Goal: Book appointment/travel/reservation

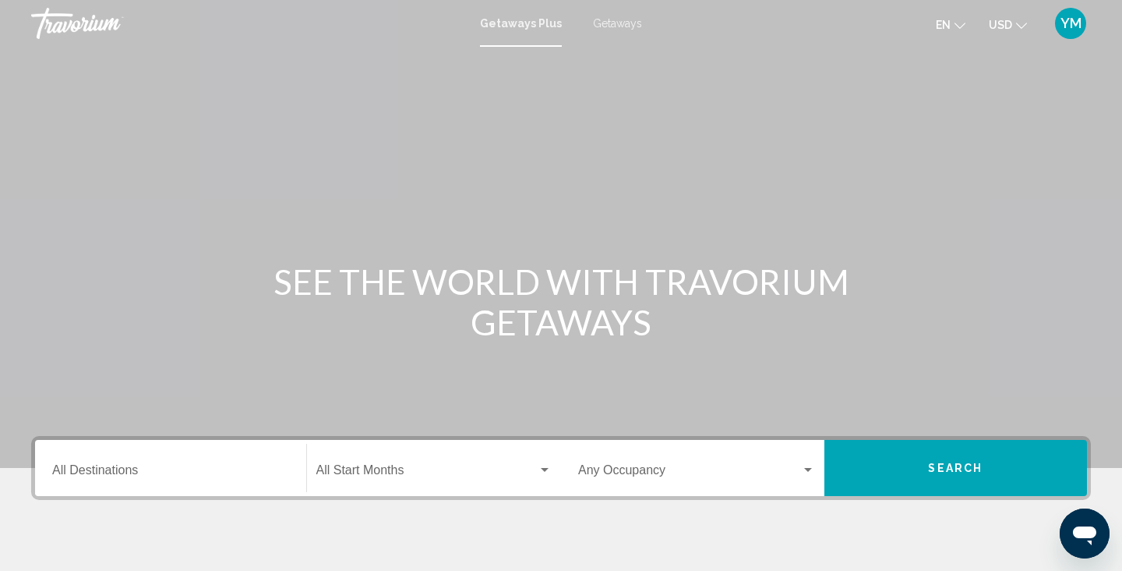
click at [92, 467] on input "Destination All Destinations" at bounding box center [170, 473] width 237 height 14
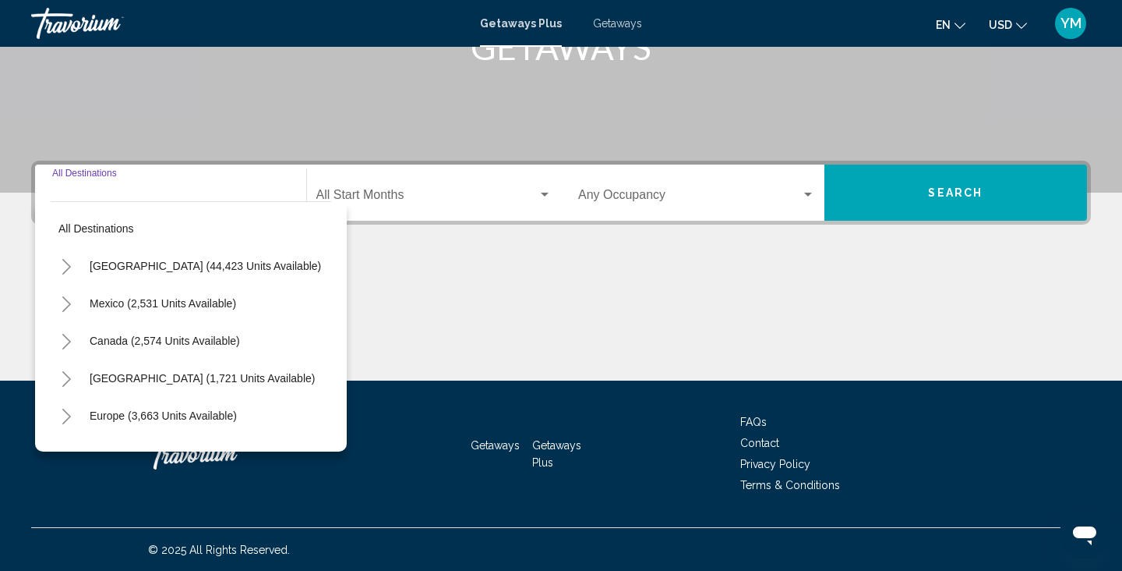
scroll to position [276, 0]
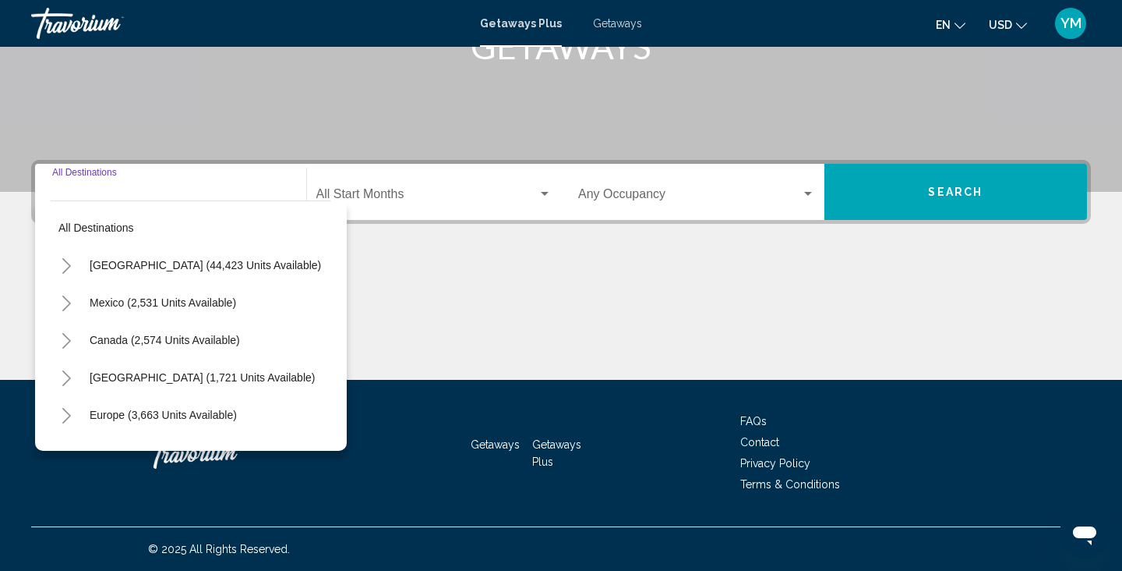
click at [65, 260] on icon "Toggle United States (44,423 units available)" at bounding box center [67, 266] width 12 height 16
click at [80, 411] on icon "Toggle California (2,555 units available)" at bounding box center [82, 416] width 9 height 16
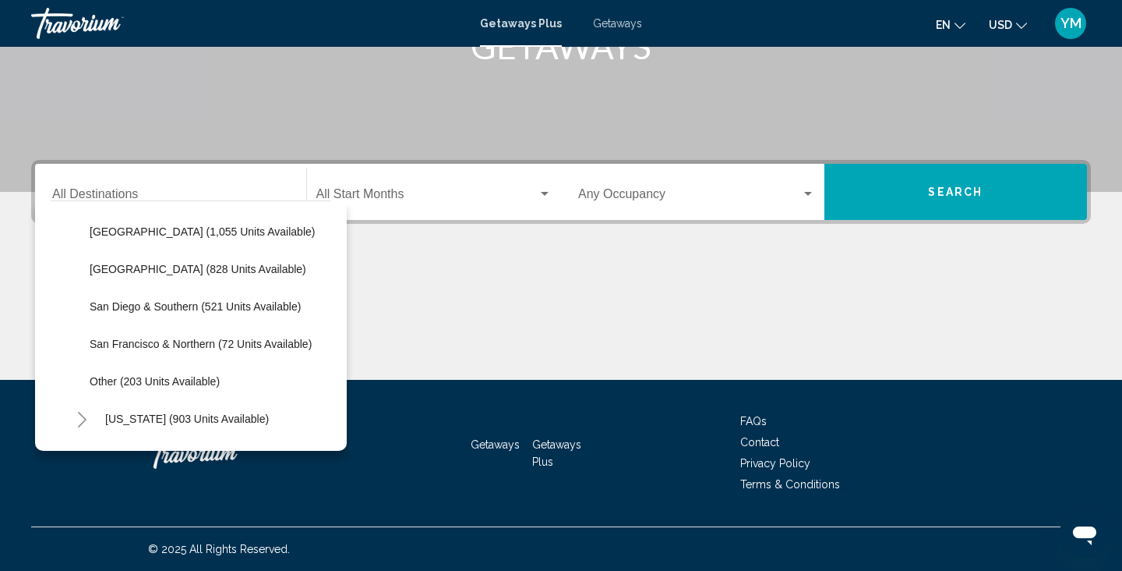
scroll to position [261, 0]
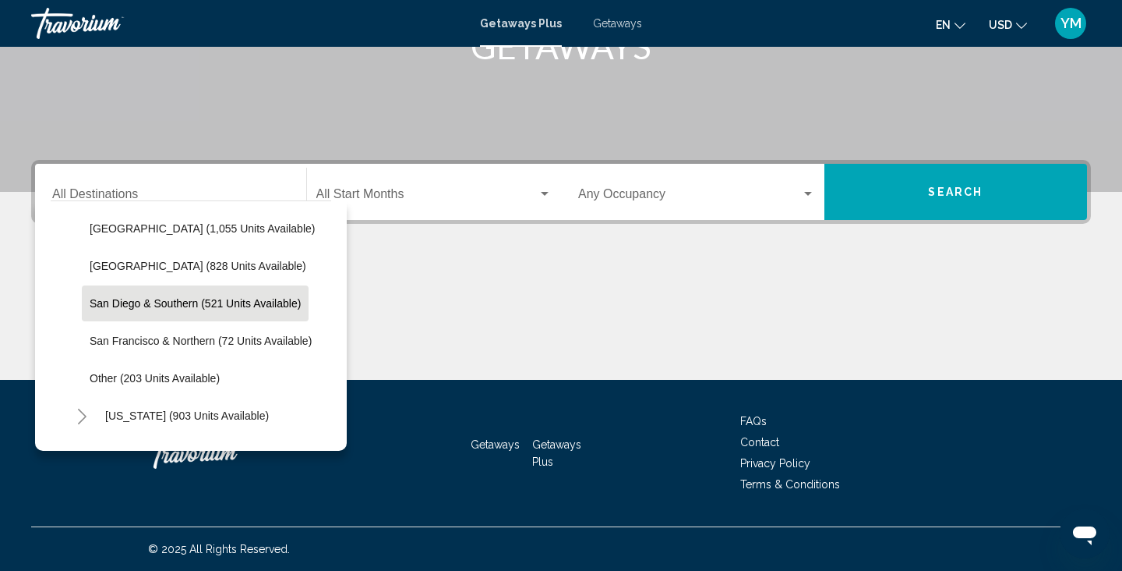
click at [125, 302] on span "San Diego & Southern (521 units available)" at bounding box center [195, 303] width 211 height 12
type input "**********"
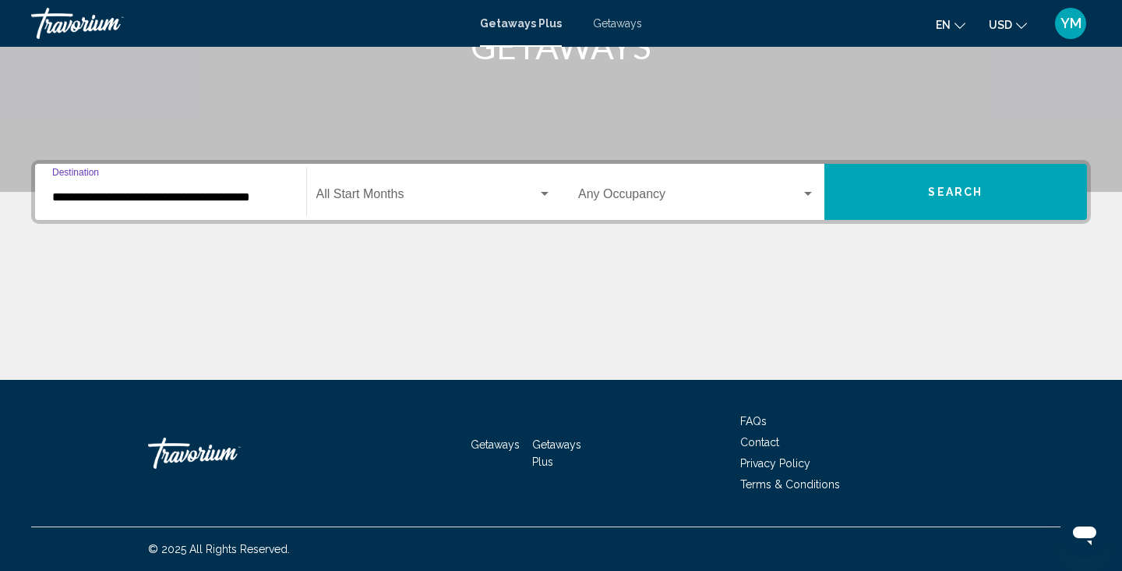
click at [415, 191] on span "Search widget" at bounding box center [427, 197] width 222 height 14
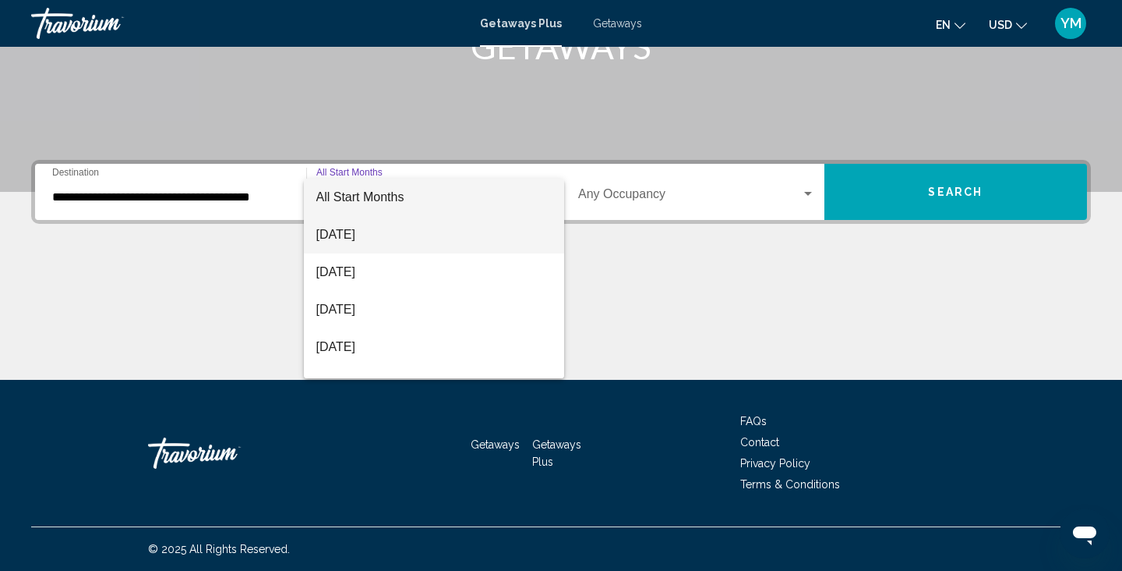
click at [362, 229] on span "[DATE]" at bounding box center [434, 234] width 236 height 37
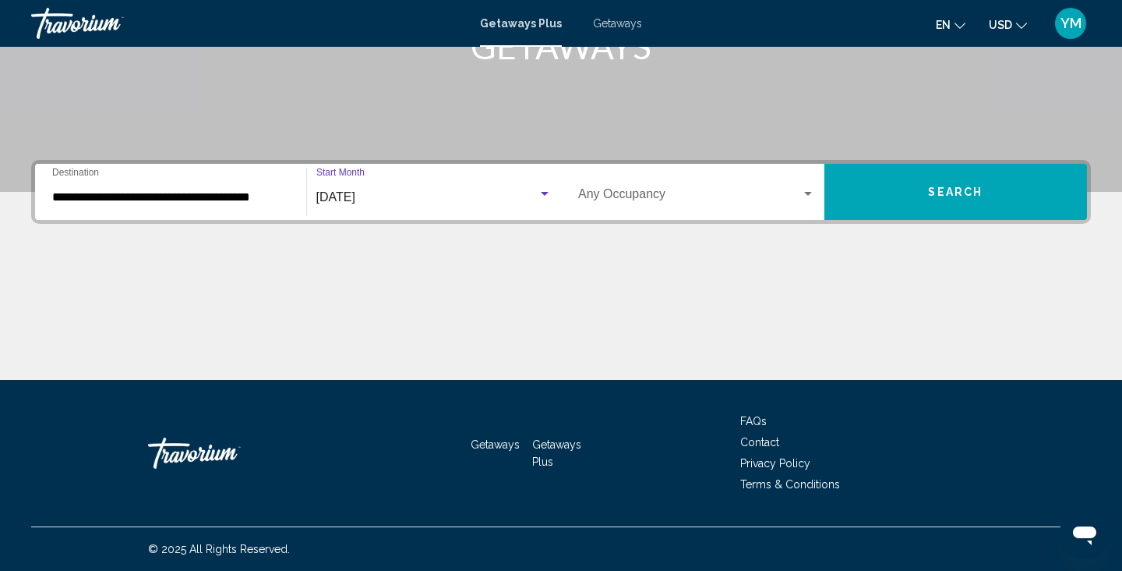
click at [639, 199] on span "Search widget" at bounding box center [689, 197] width 223 height 14
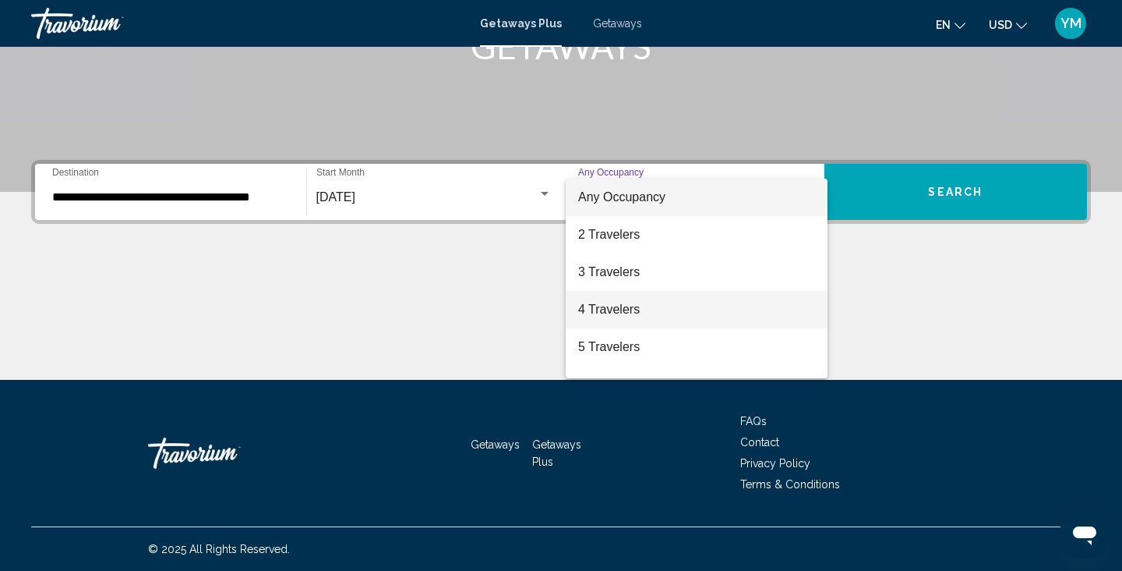
click at [609, 304] on span "4 Travelers" at bounding box center [696, 309] width 237 height 37
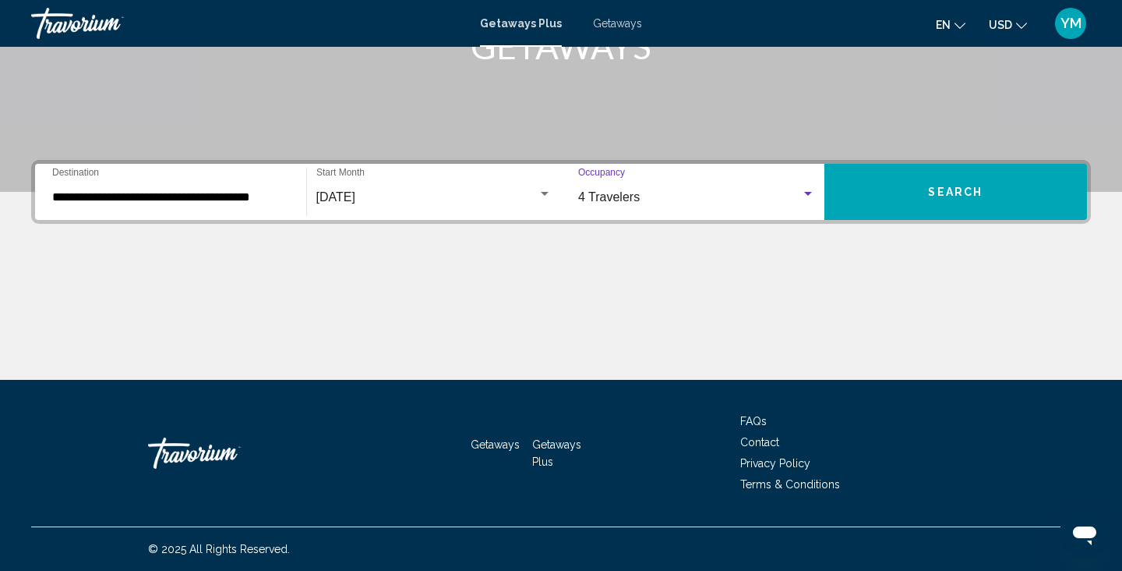
click at [912, 192] on button "Search" at bounding box center [956, 192] width 263 height 56
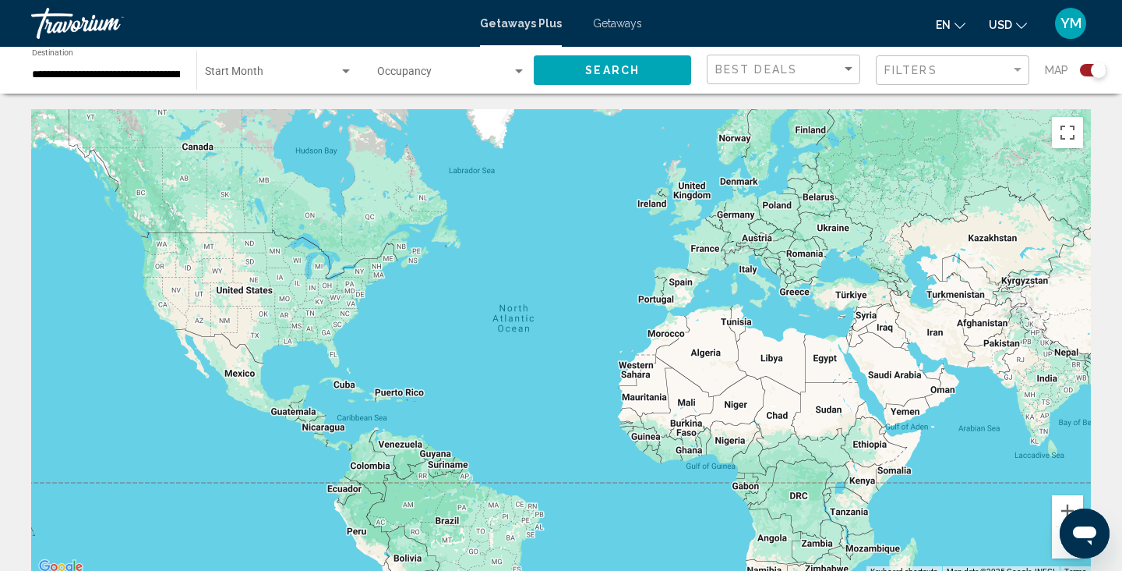
click at [1093, 71] on div "Search widget" at bounding box center [1099, 70] width 16 height 16
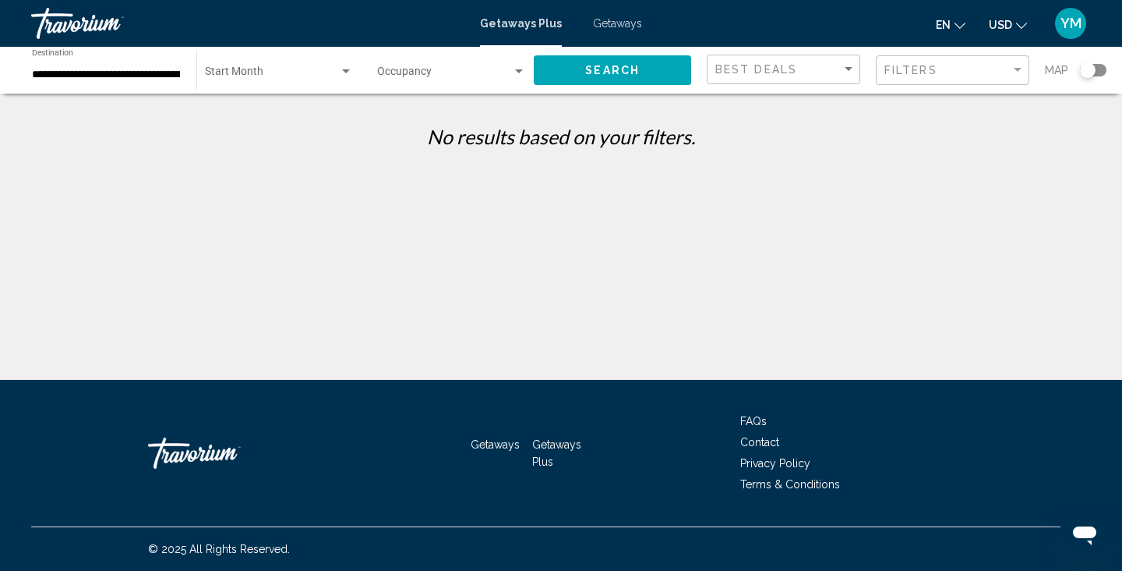
click at [1094, 72] on div "Search widget" at bounding box center [1088, 70] width 16 height 16
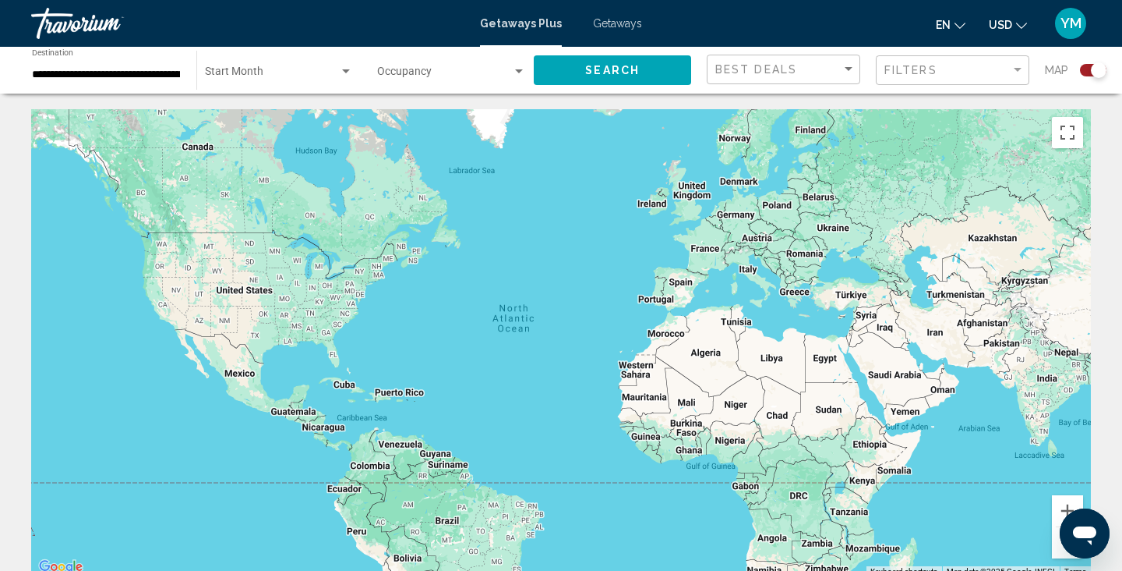
click at [429, 68] on div "Occupancy Any Occupancy" at bounding box center [451, 70] width 149 height 43
click at [620, 24] on div at bounding box center [561, 285] width 1122 height 571
click at [620, 24] on span "Getaways" at bounding box center [617, 23] width 49 height 12
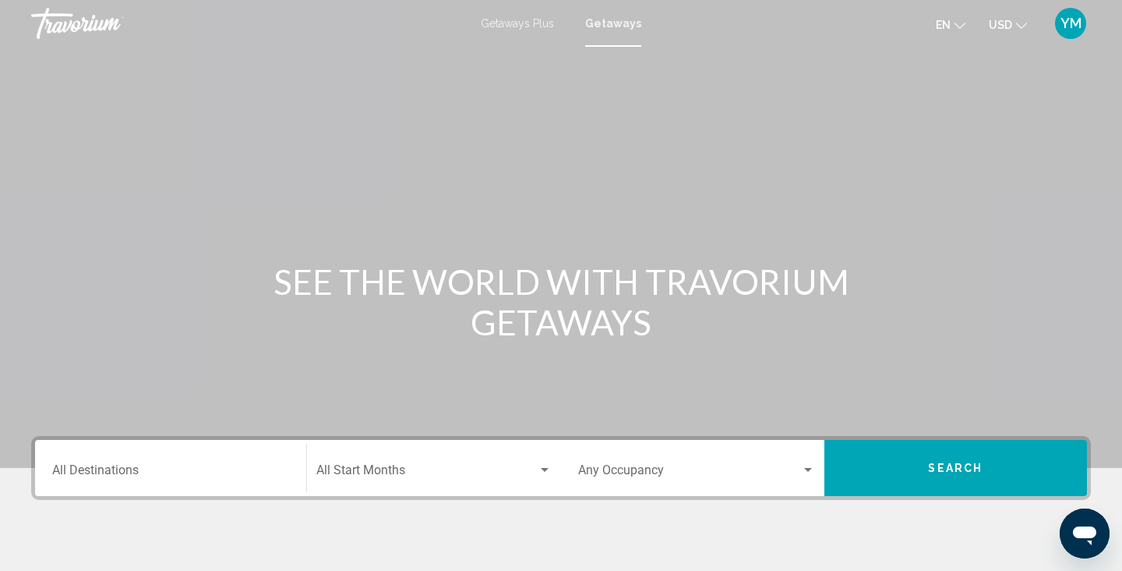
click at [98, 472] on input "Destination All Destinations" at bounding box center [170, 473] width 237 height 14
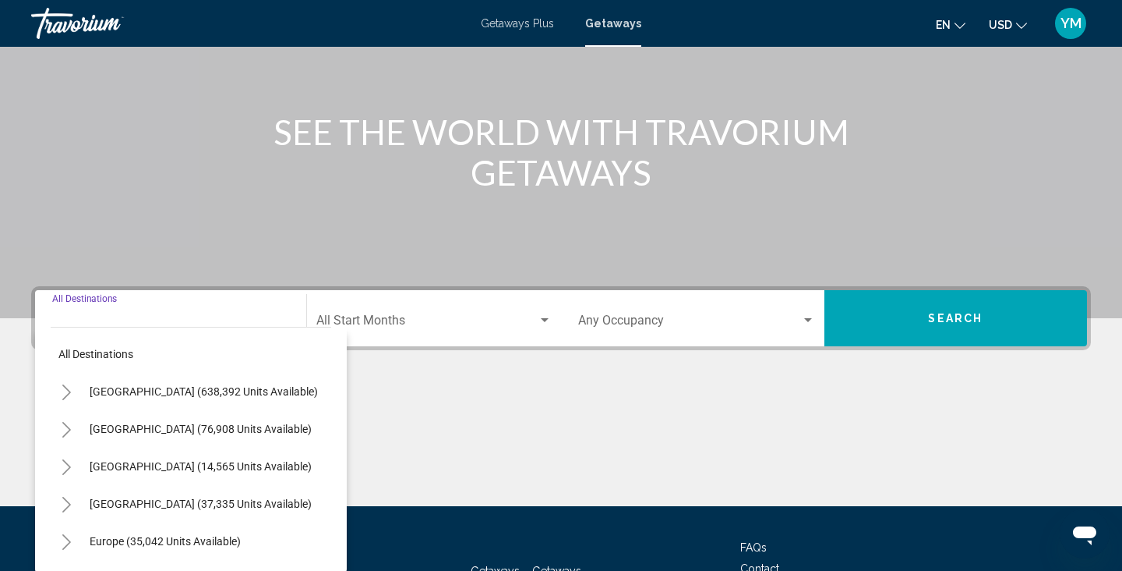
scroll to position [276, 0]
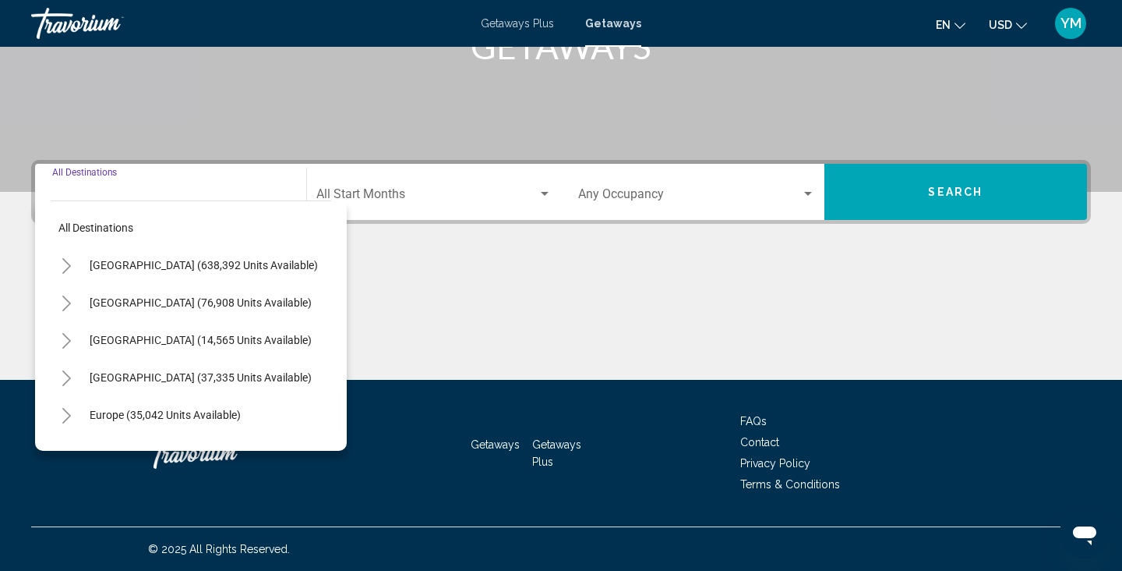
click at [62, 262] on icon "Toggle United States (638,392 units available)" at bounding box center [67, 266] width 12 height 16
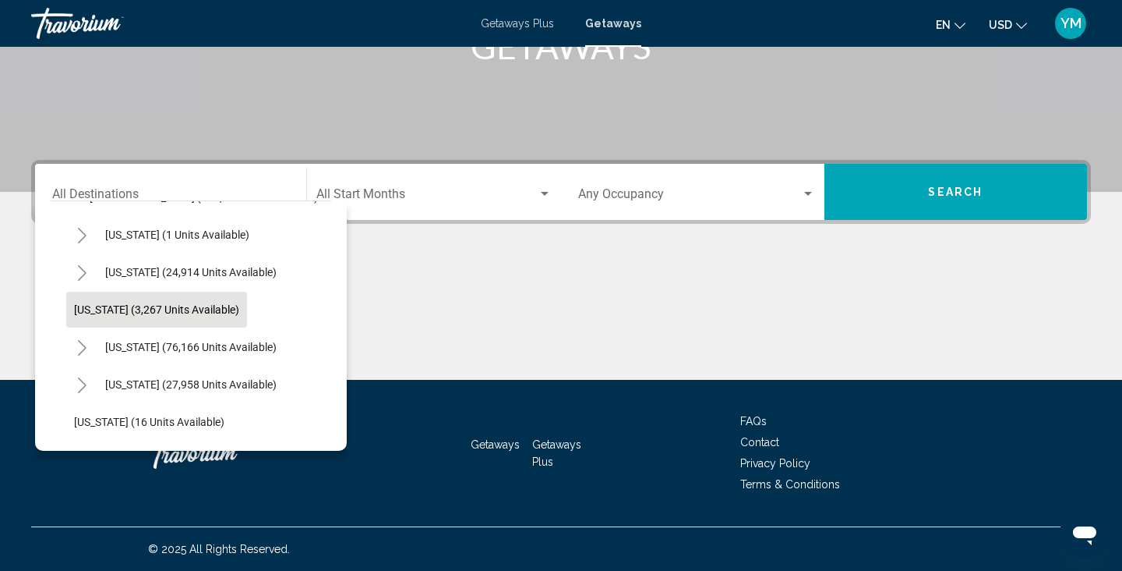
scroll to position [69, 0]
click at [83, 345] on icon "Toggle California (76,166 units available)" at bounding box center [82, 347] width 9 height 16
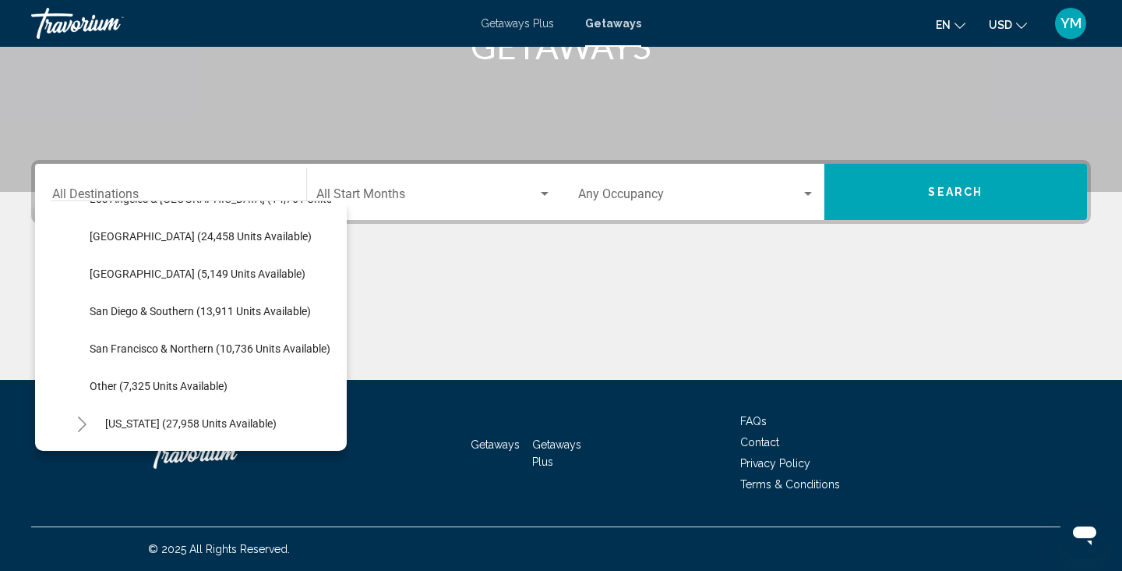
scroll to position [257, 0]
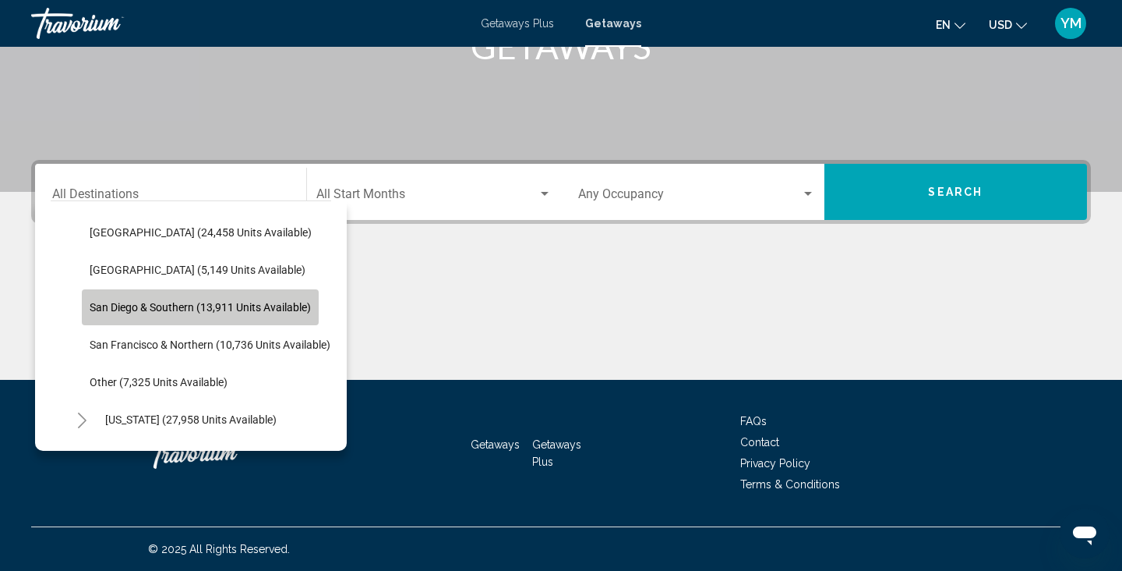
click at [129, 305] on span "San Diego & Southern (13,911 units available)" at bounding box center [200, 307] width 221 height 12
type input "**********"
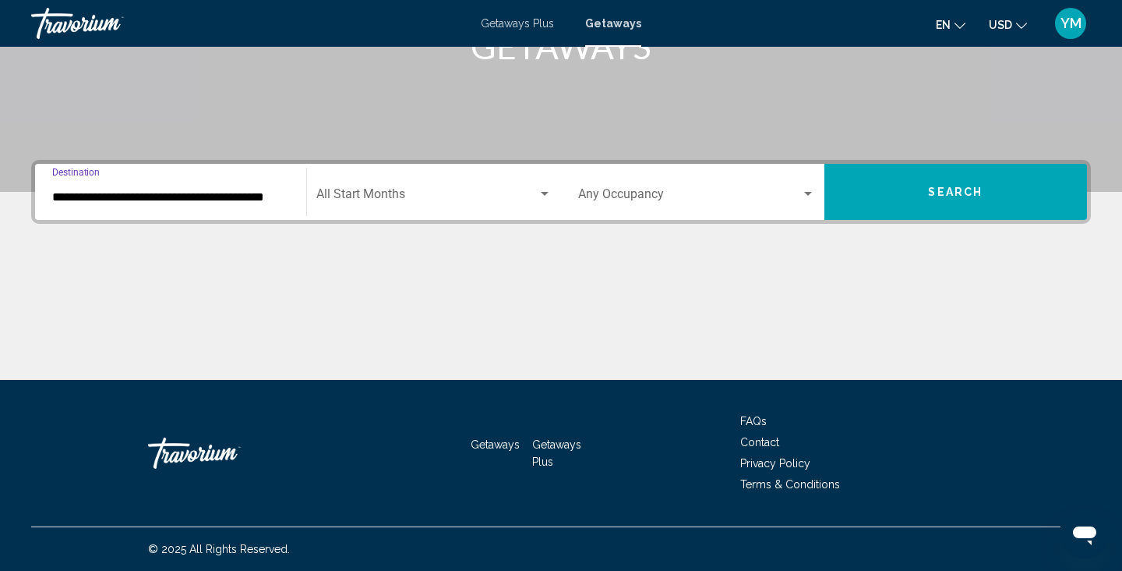
click at [382, 209] on div "Start Month All Start Months" at bounding box center [434, 192] width 236 height 49
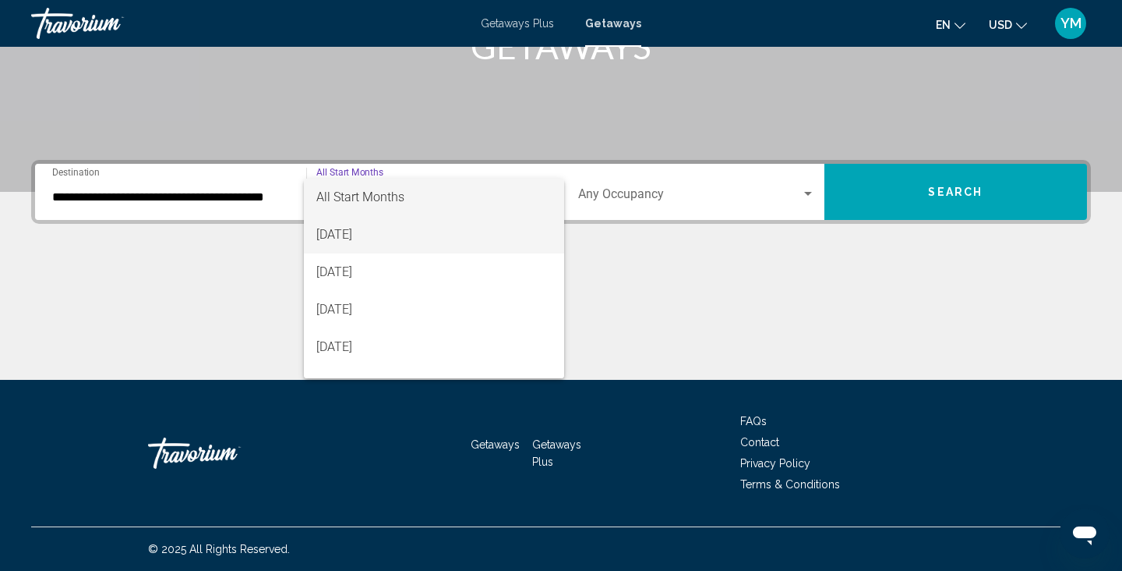
click at [372, 234] on span "[DATE]" at bounding box center [434, 234] width 236 height 37
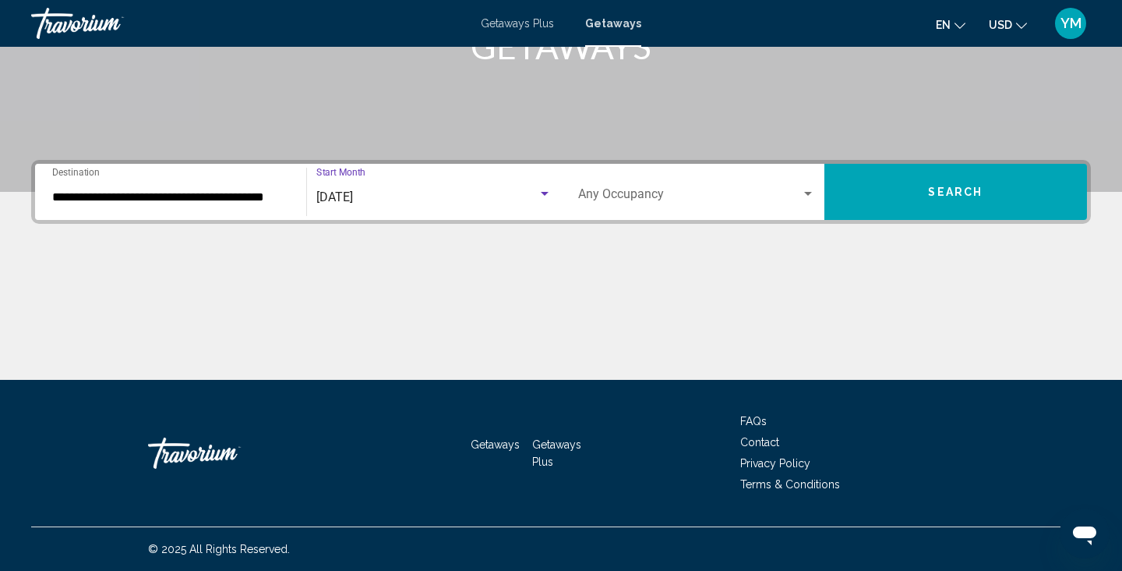
click at [659, 192] on span "Search widget" at bounding box center [689, 197] width 223 height 14
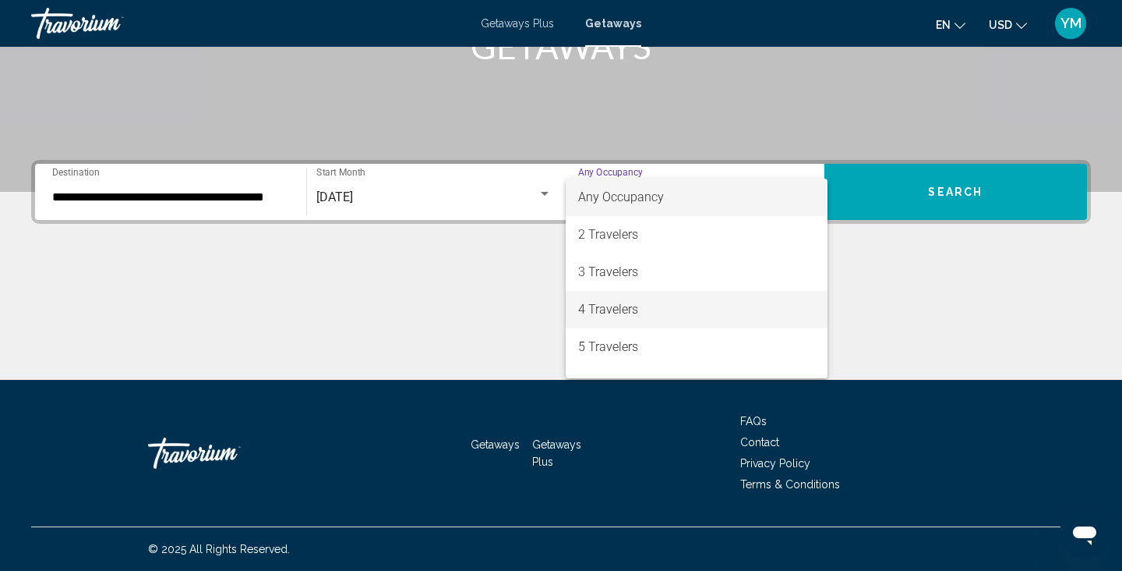
click at [610, 311] on span "4 Travelers" at bounding box center [696, 309] width 237 height 37
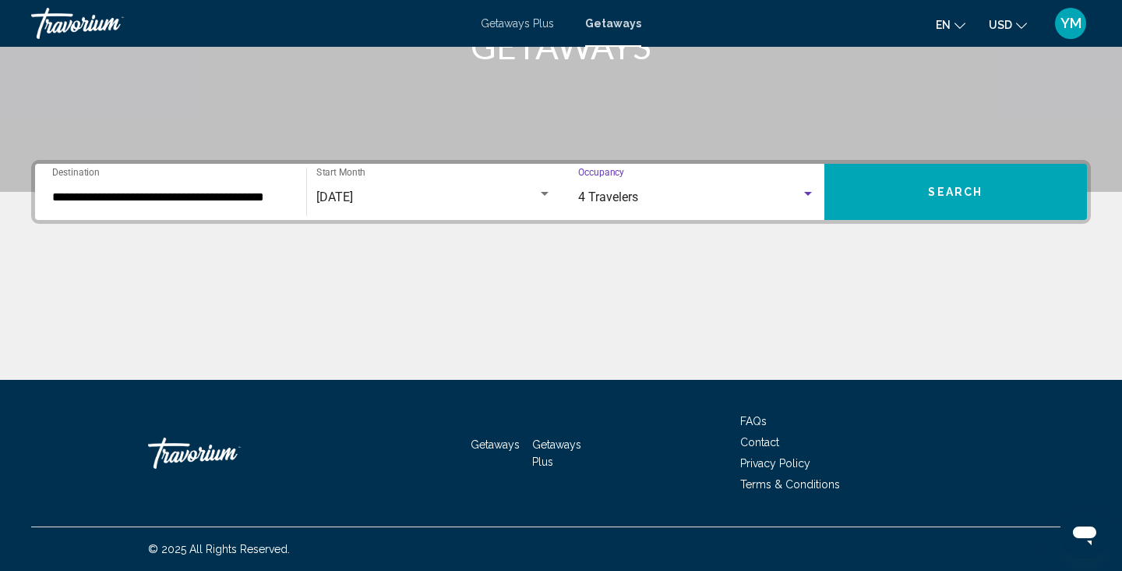
click at [988, 188] on button "Search" at bounding box center [956, 192] width 263 height 56
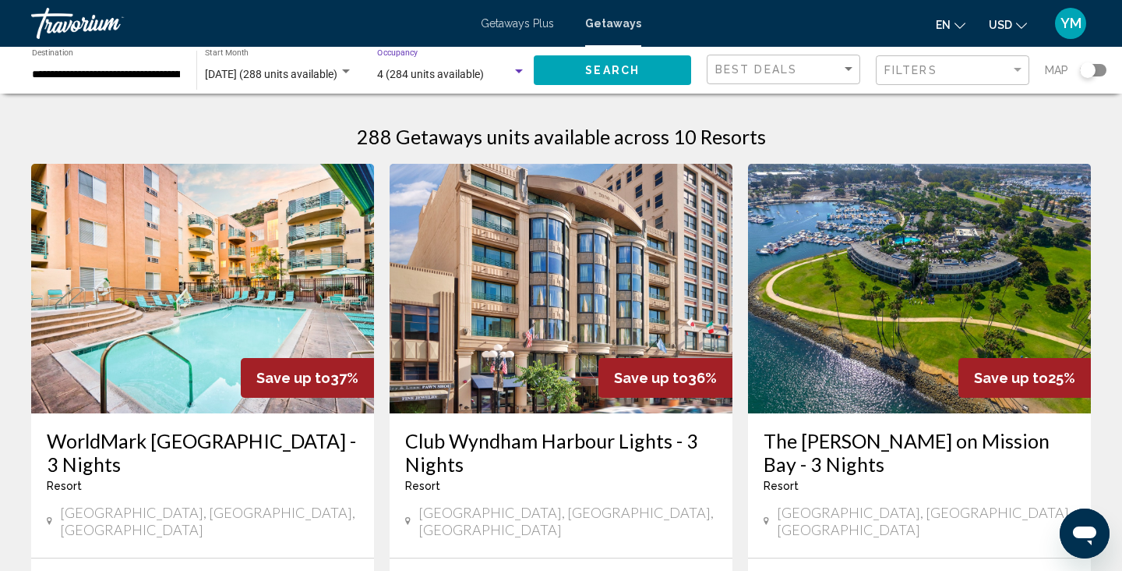
click at [521, 71] on div "Search widget" at bounding box center [519, 71] width 8 height 4
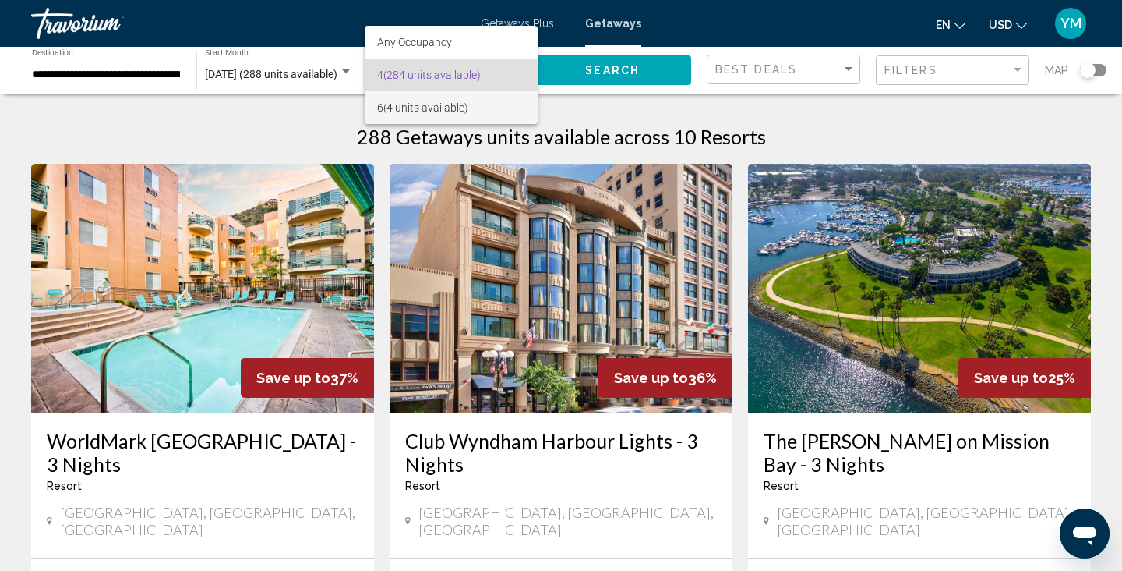
click at [475, 104] on span "6 (4 units available)" at bounding box center [451, 107] width 149 height 33
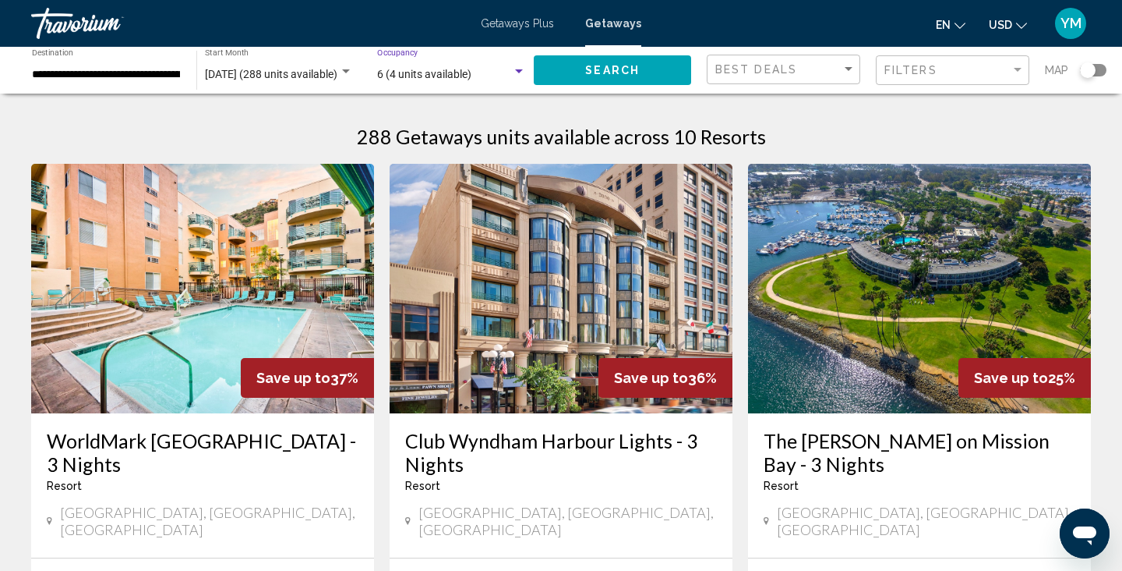
click at [611, 65] on span "Search" at bounding box center [612, 71] width 55 height 12
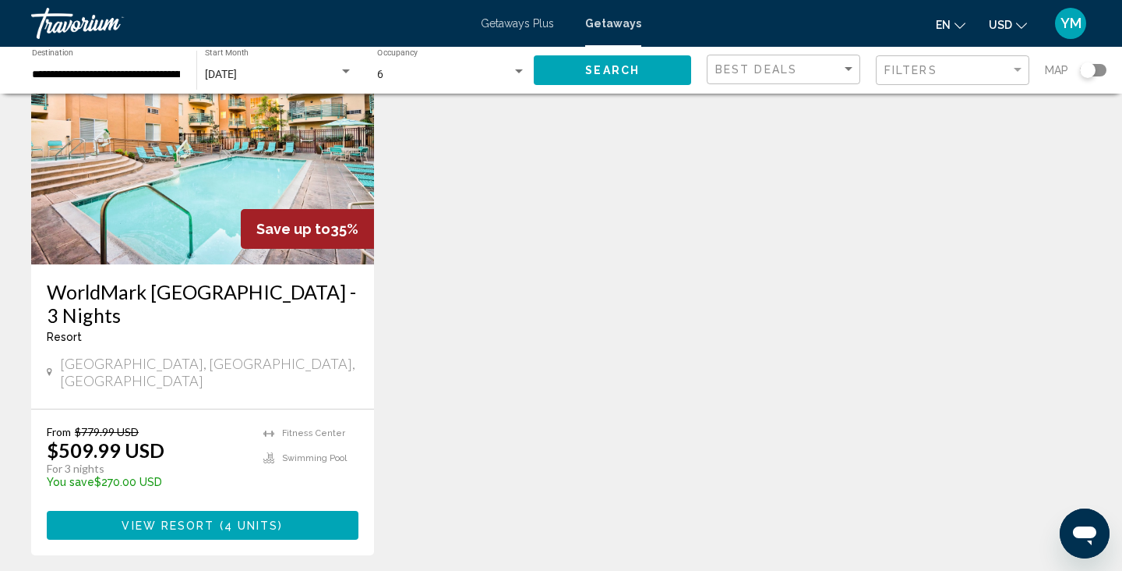
scroll to position [153, 0]
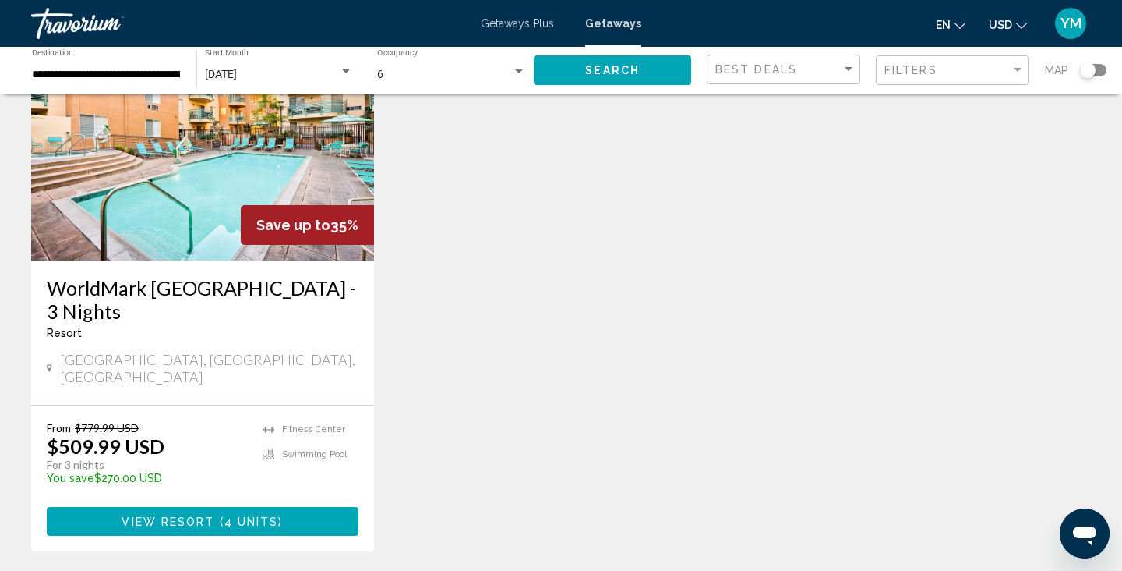
click at [187, 214] on img "Main content" at bounding box center [202, 135] width 343 height 249
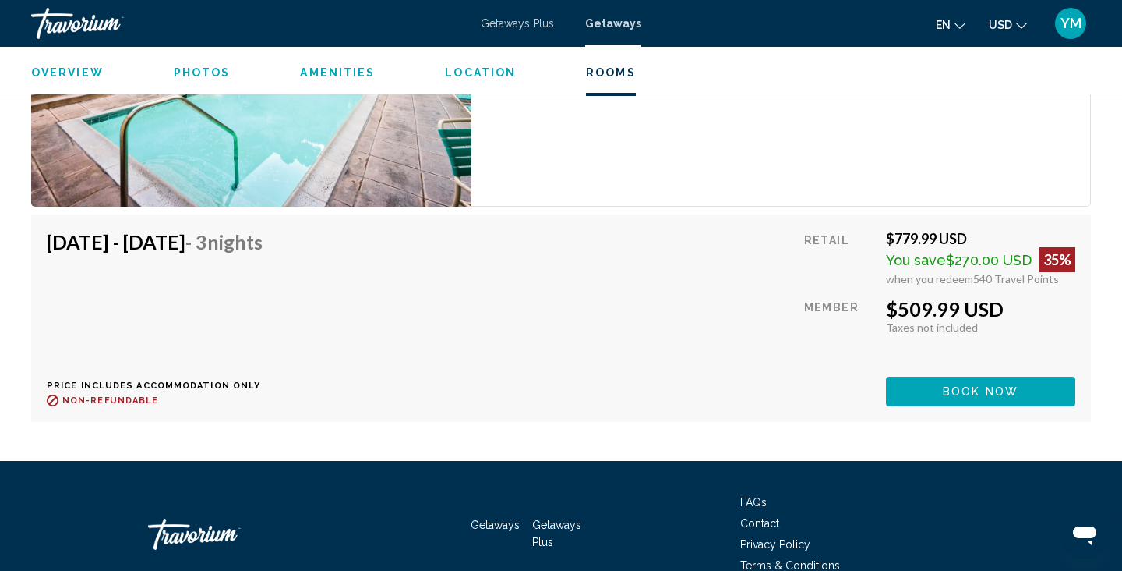
scroll to position [3191, 0]
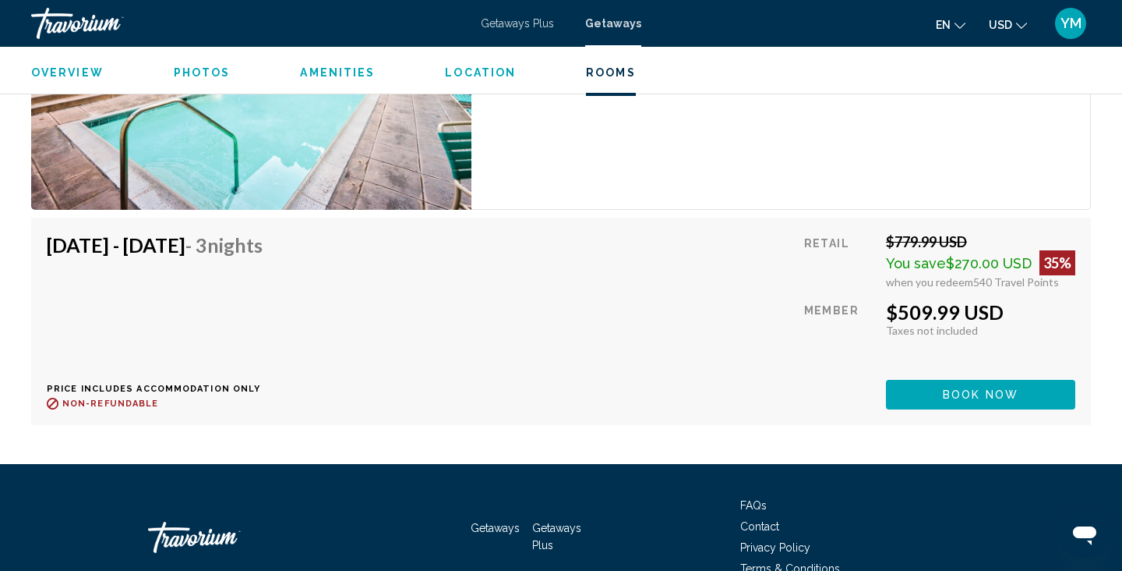
click at [1025, 288] on span "540 Travel Points" at bounding box center [1017, 281] width 86 height 13
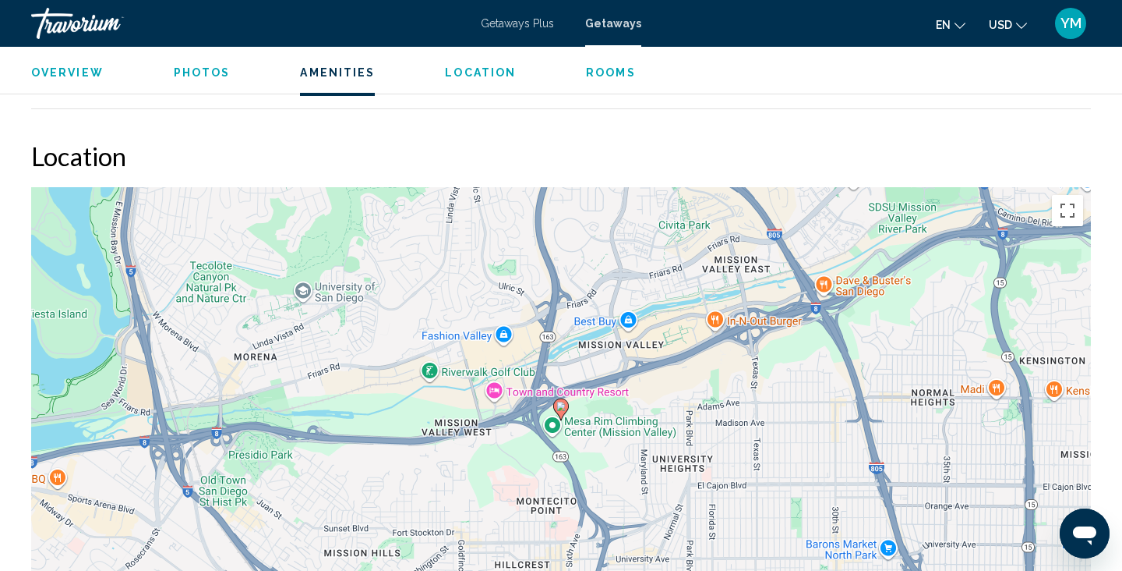
scroll to position [2332, 0]
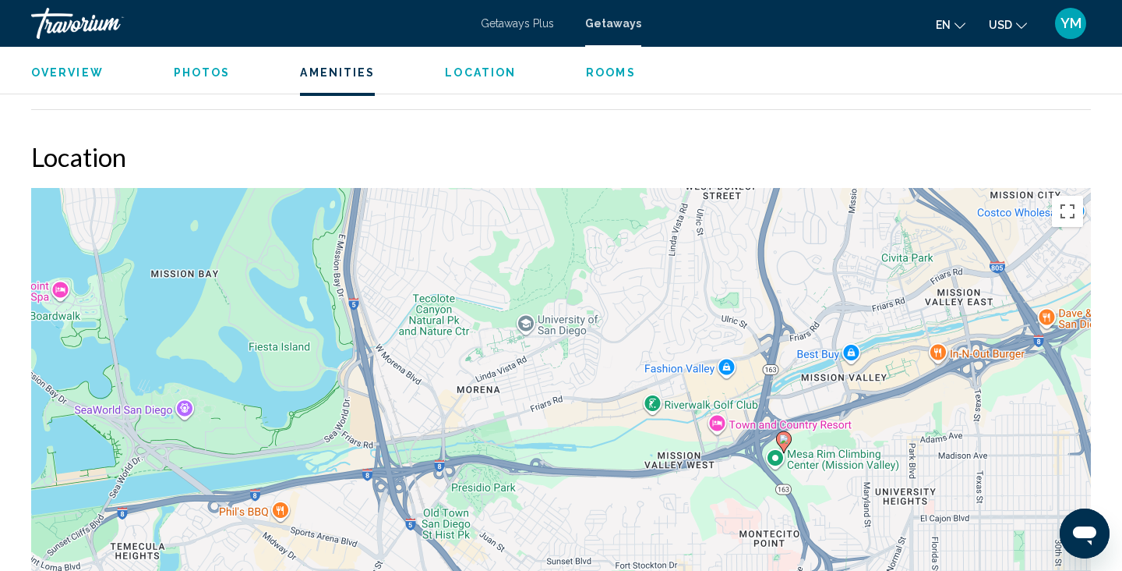
drag, startPoint x: 341, startPoint y: 309, endPoint x: 569, endPoint y: 341, distance: 229.8
click at [569, 341] on div "To activate drag with keyboard, press Alt + Enter. Once in keyboard drag state,…" at bounding box center [561, 422] width 1060 height 468
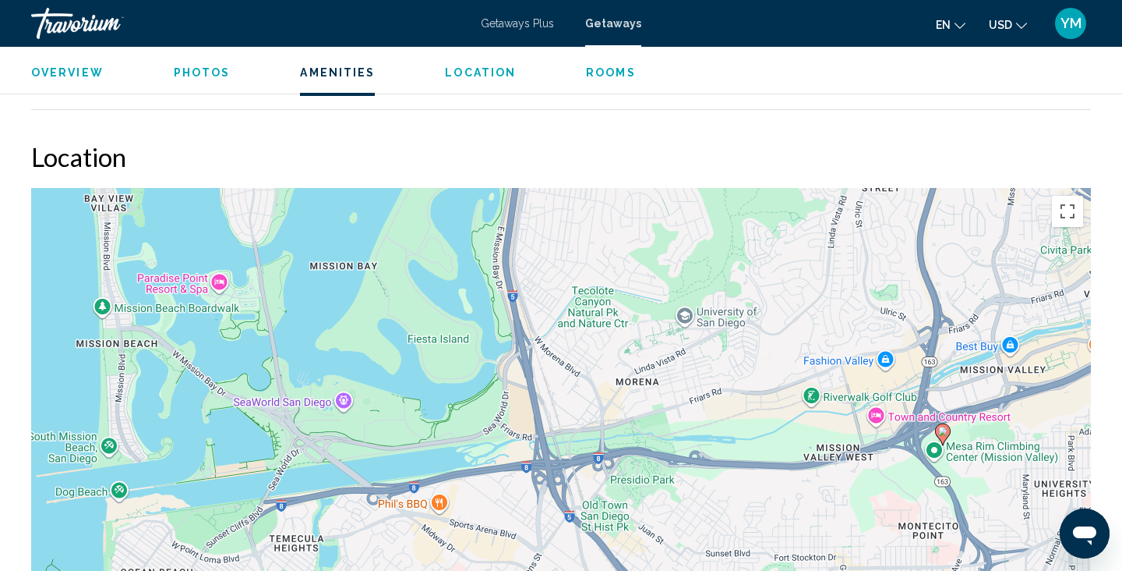
drag, startPoint x: 171, startPoint y: 367, endPoint x: 333, endPoint y: 360, distance: 161.5
click at [333, 360] on div "To activate drag with keyboard, press Alt + Enter. Once in keyboard drag state,…" at bounding box center [561, 422] width 1060 height 468
click at [219, 280] on div "To activate drag with keyboard, press Alt + Enter. Once in keyboard drag state,…" at bounding box center [561, 422] width 1060 height 468
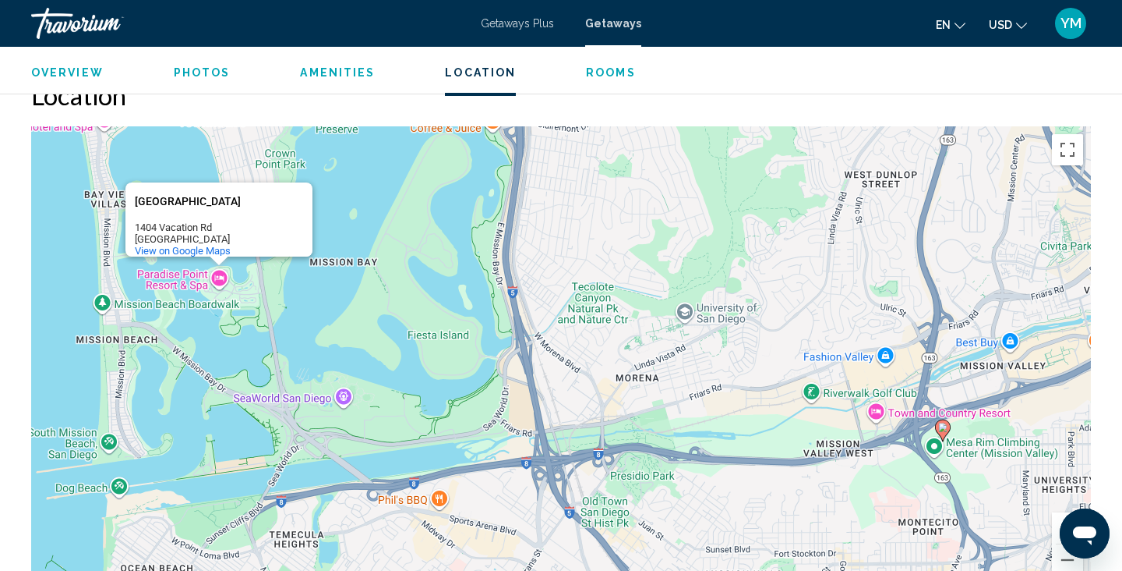
scroll to position [2392, 0]
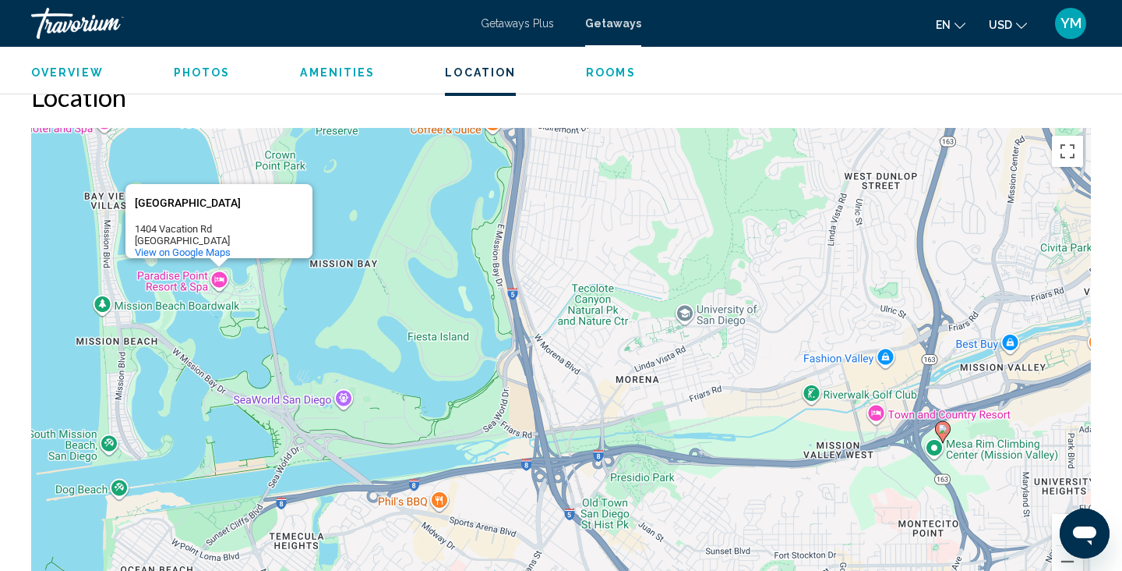
click at [513, 23] on span "Getaways Plus" at bounding box center [517, 23] width 73 height 12
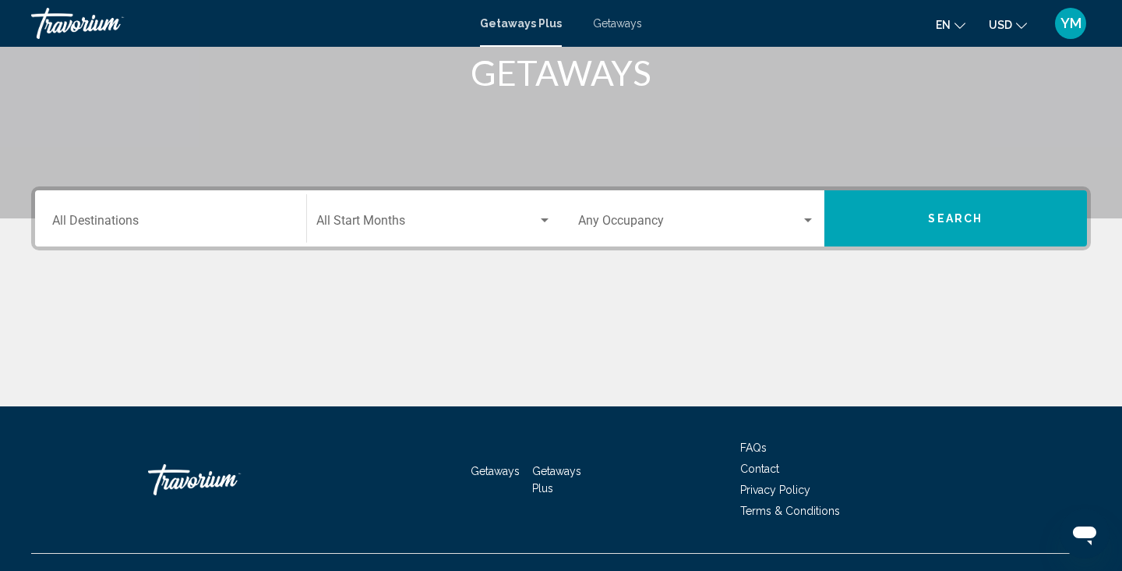
scroll to position [250, 0]
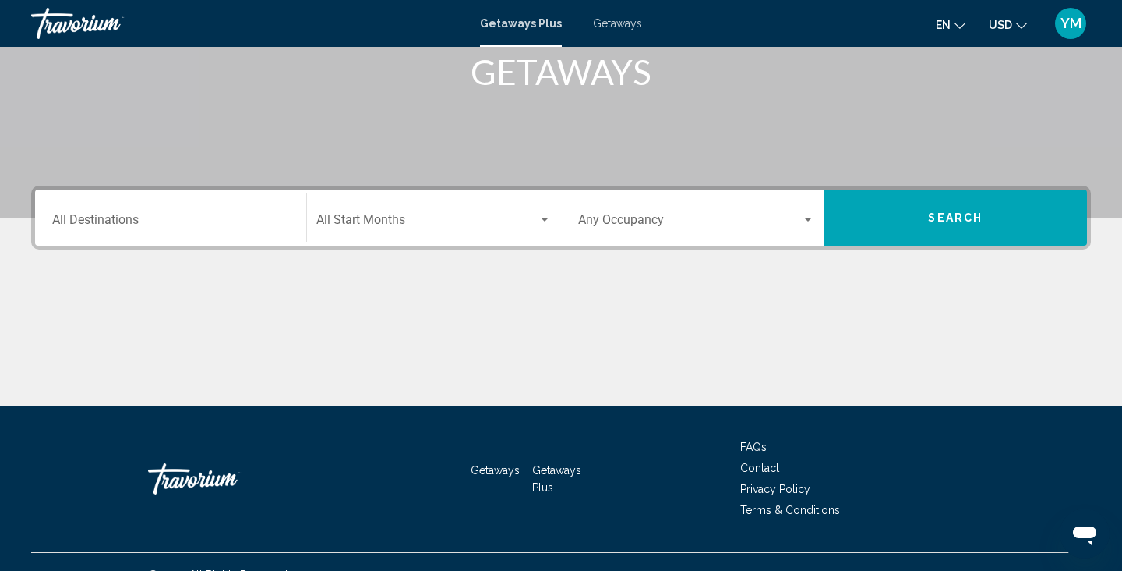
click at [101, 221] on input "Destination All Destinations" at bounding box center [170, 223] width 237 height 14
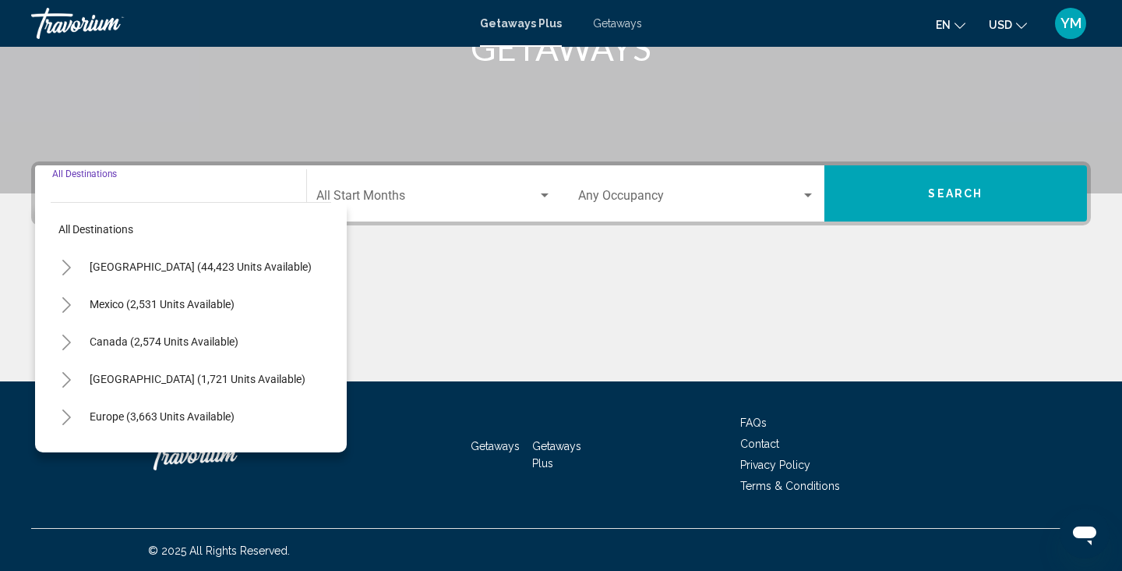
scroll to position [276, 0]
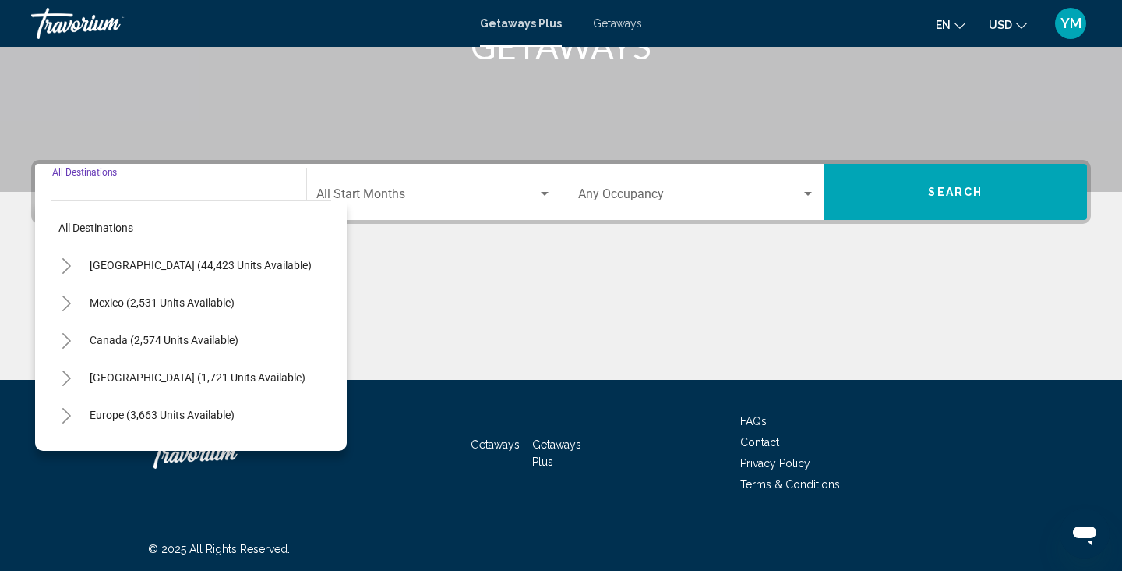
click at [62, 263] on icon "Toggle United States (44,423 units available)" at bounding box center [67, 266] width 12 height 16
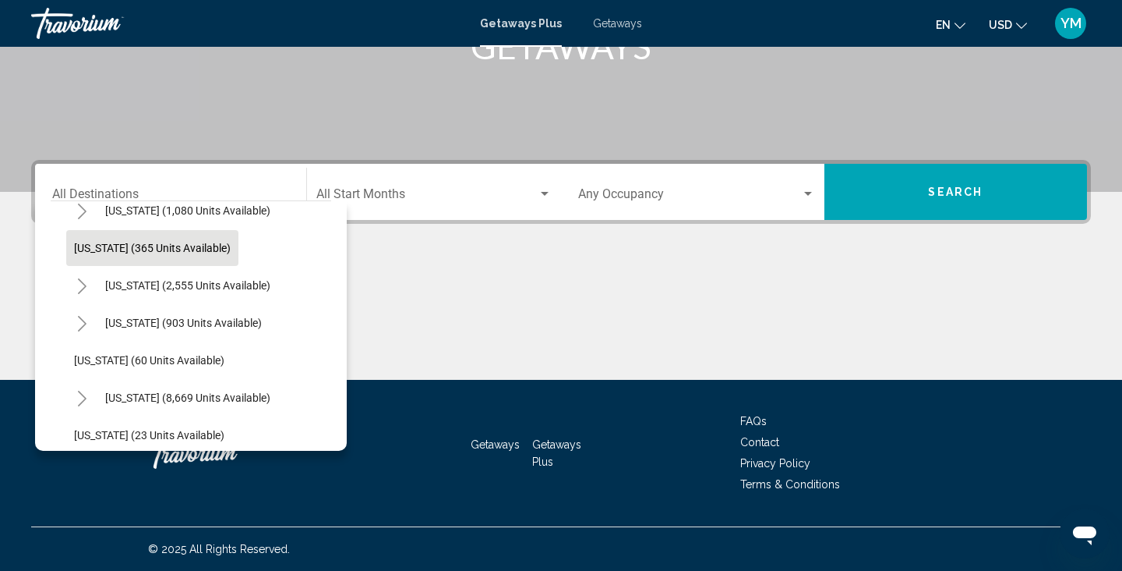
scroll to position [148, 0]
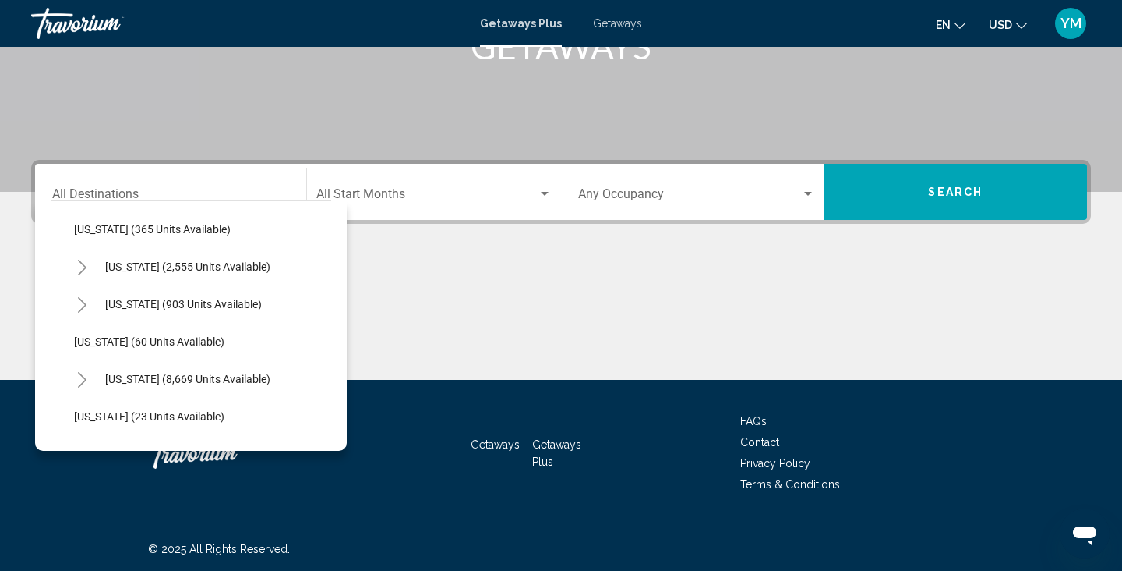
click at [84, 267] on icon "Toggle California (2,555 units available)" at bounding box center [82, 268] width 9 height 16
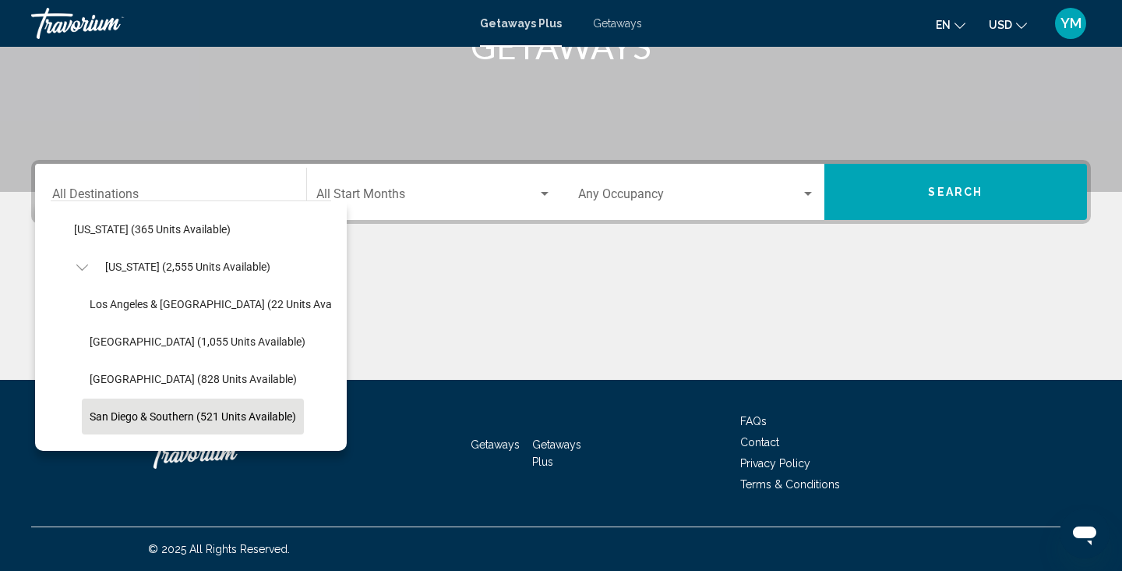
click at [104, 410] on span "San Diego & Southern (521 units available)" at bounding box center [193, 416] width 207 height 12
type input "**********"
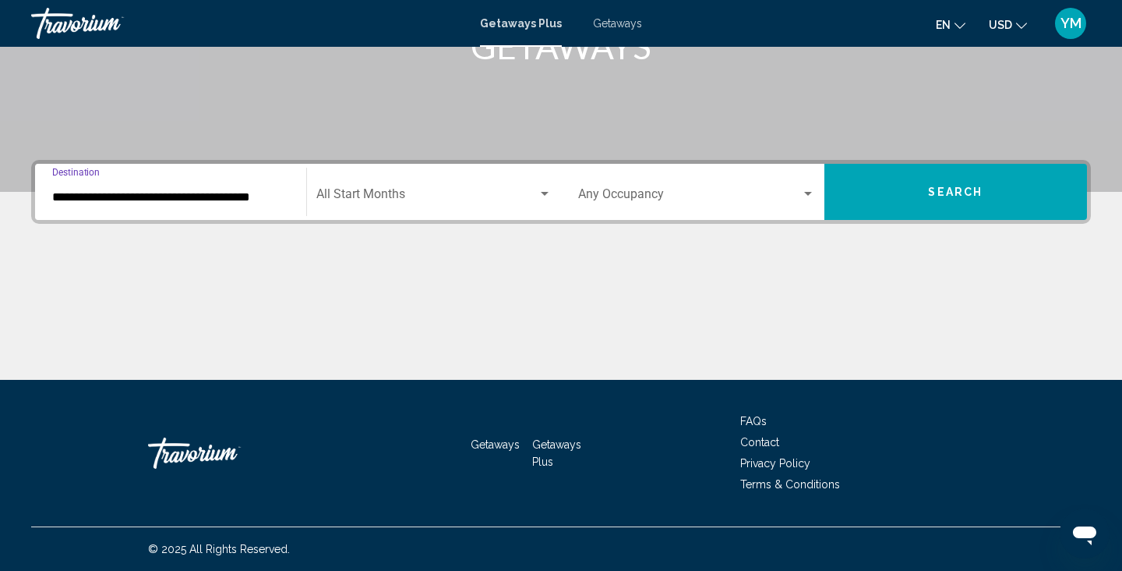
click at [920, 195] on button "Search" at bounding box center [956, 192] width 263 height 56
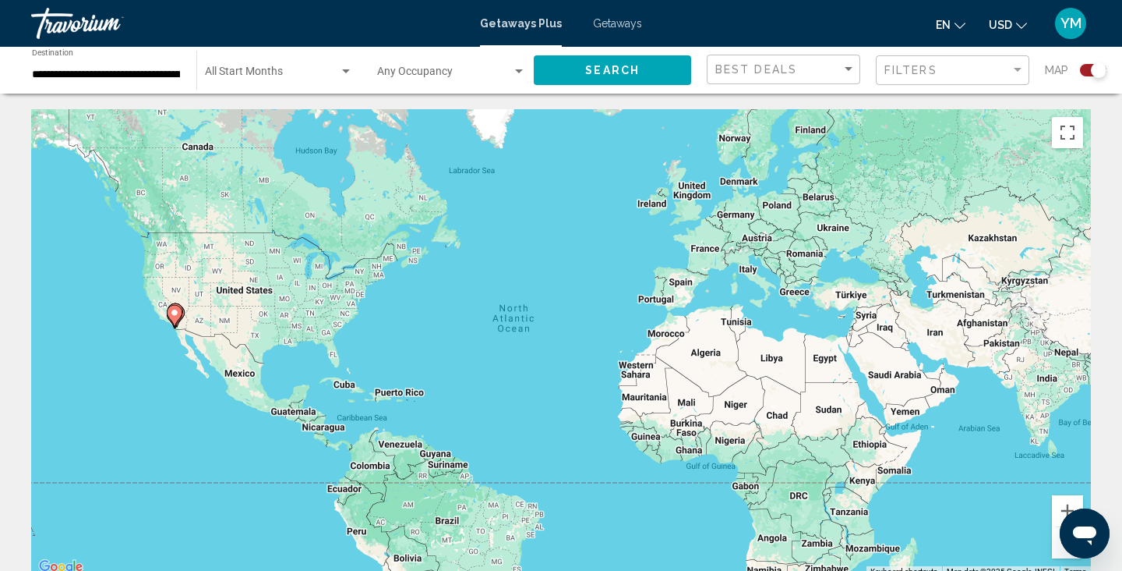
click at [1087, 71] on div "Search widget" at bounding box center [1093, 70] width 27 height 12
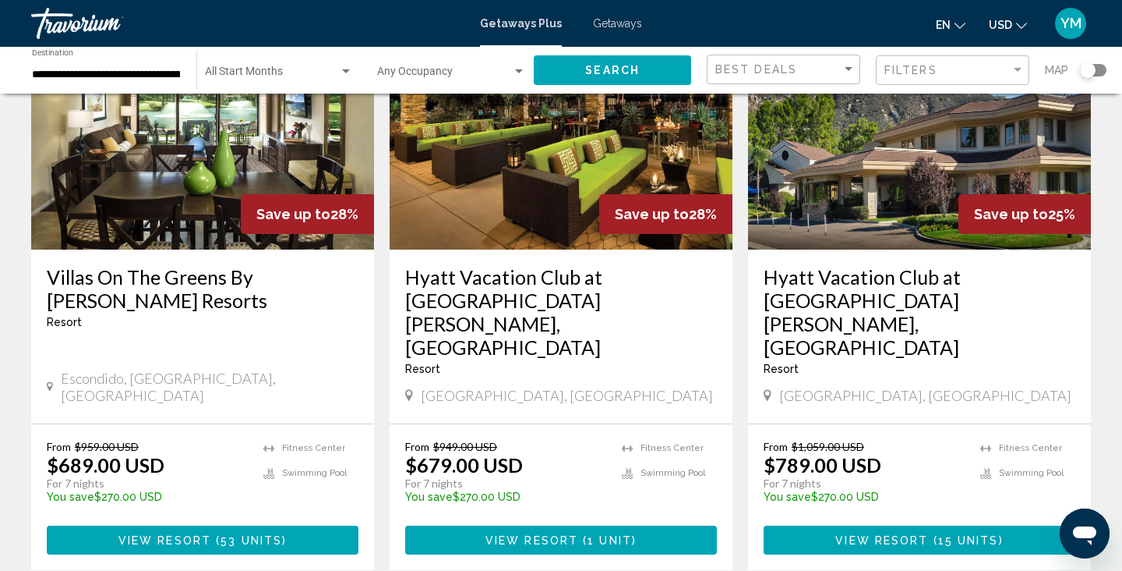
scroll to position [1863, 0]
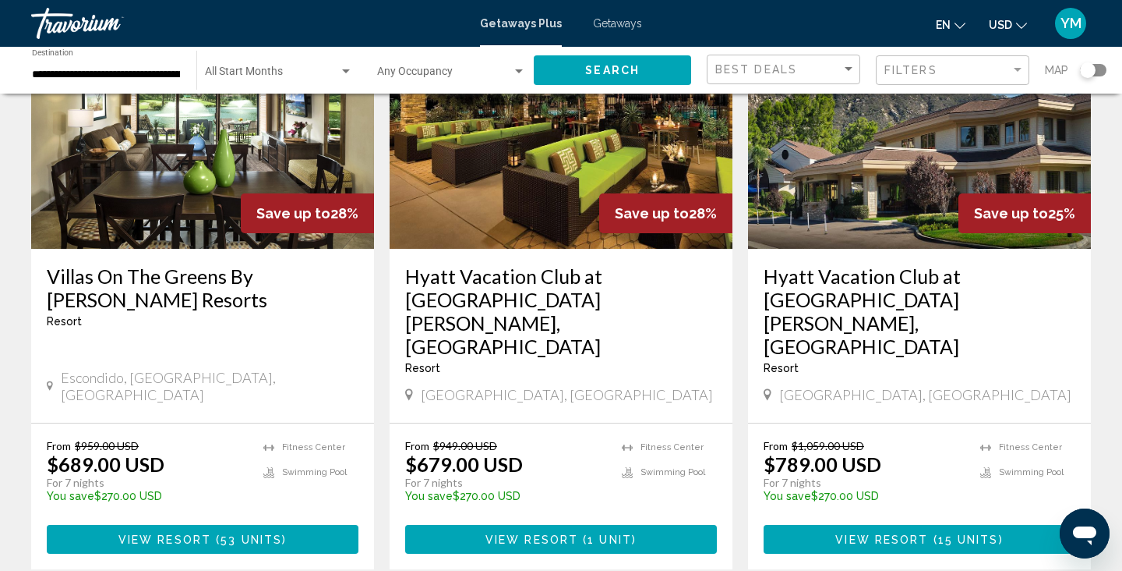
click at [322, 72] on span "Search widget" at bounding box center [272, 75] width 134 height 12
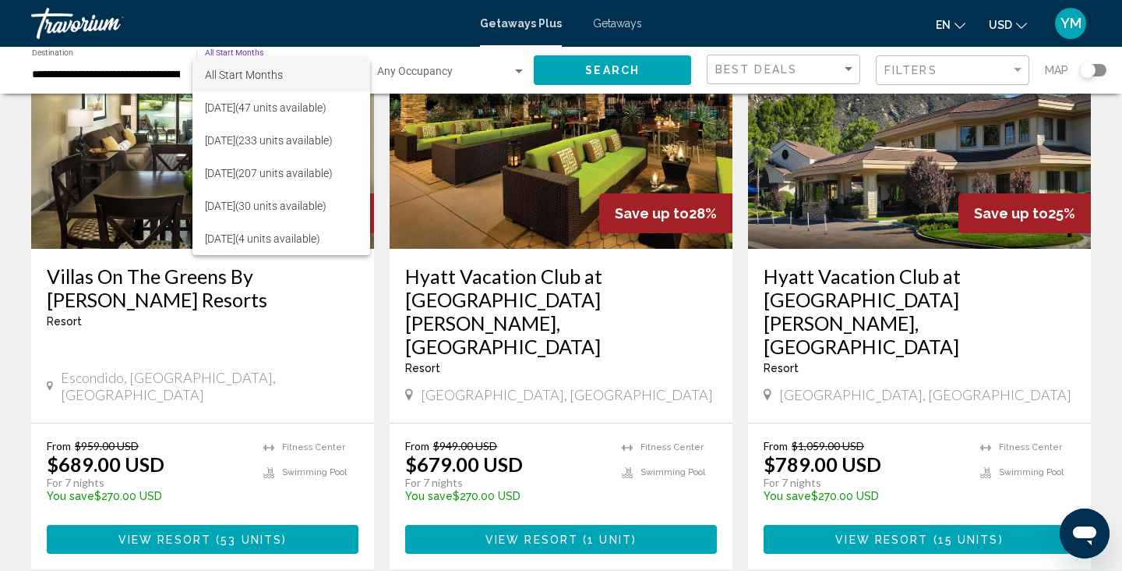
click at [757, 26] on div at bounding box center [561, 285] width 1122 height 571
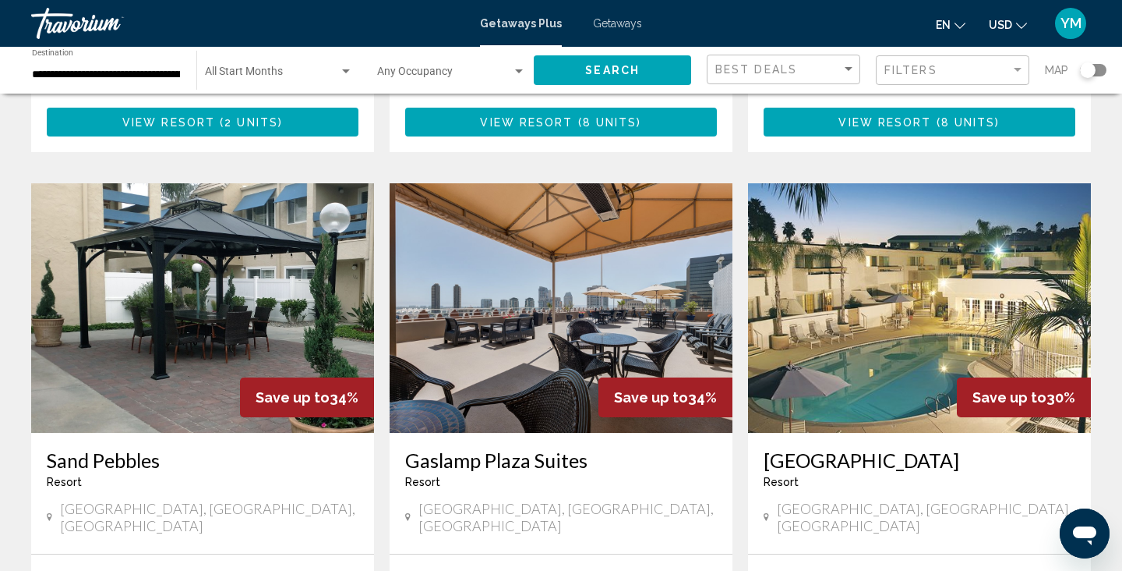
scroll to position [0, 0]
